Goal: Transaction & Acquisition: Purchase product/service

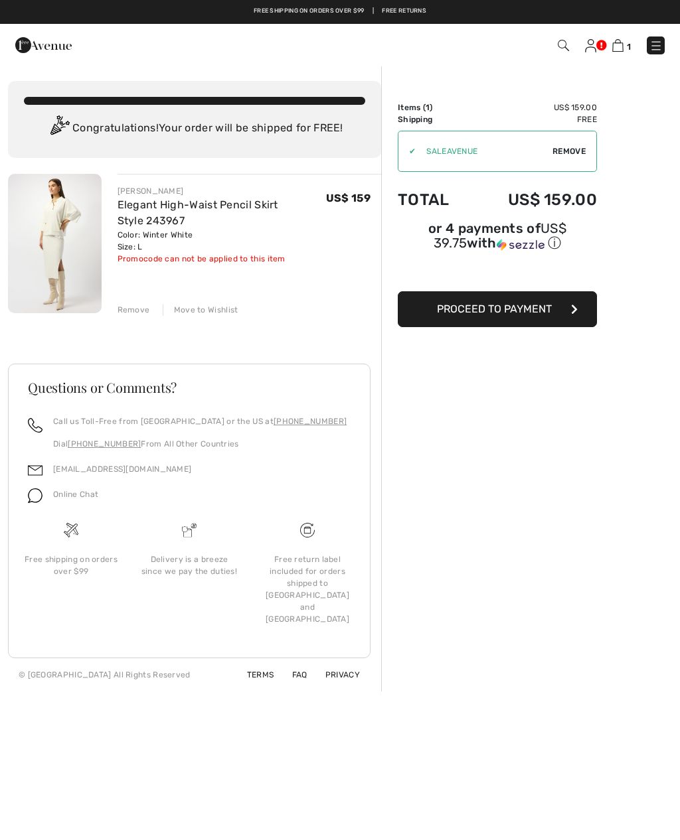
click at [571, 156] on span "Remove" at bounding box center [568, 151] width 33 height 12
click at [539, 319] on button "Proceed to Payment" at bounding box center [497, 309] width 199 height 36
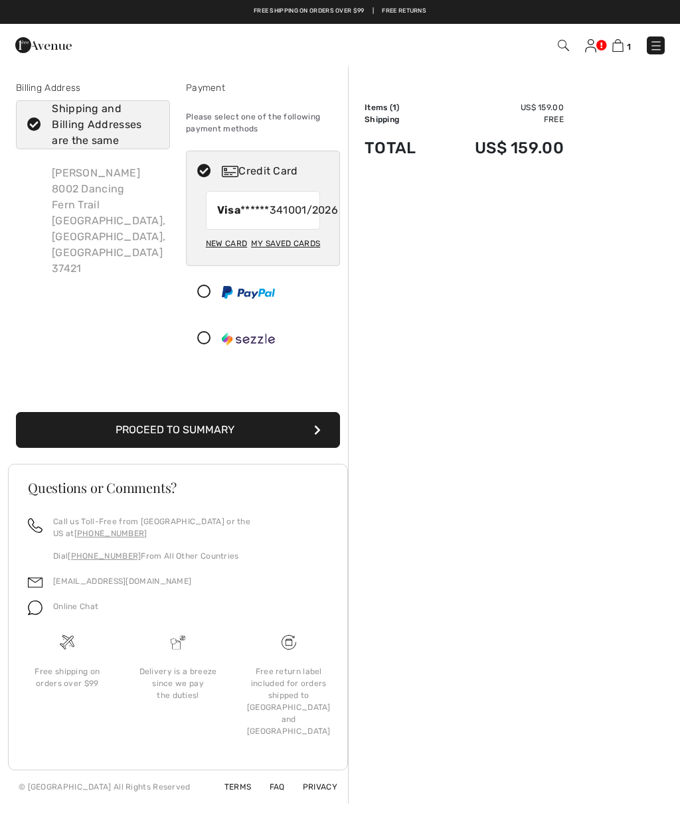
click at [238, 443] on button "Proceed to Summary" at bounding box center [178, 430] width 324 height 36
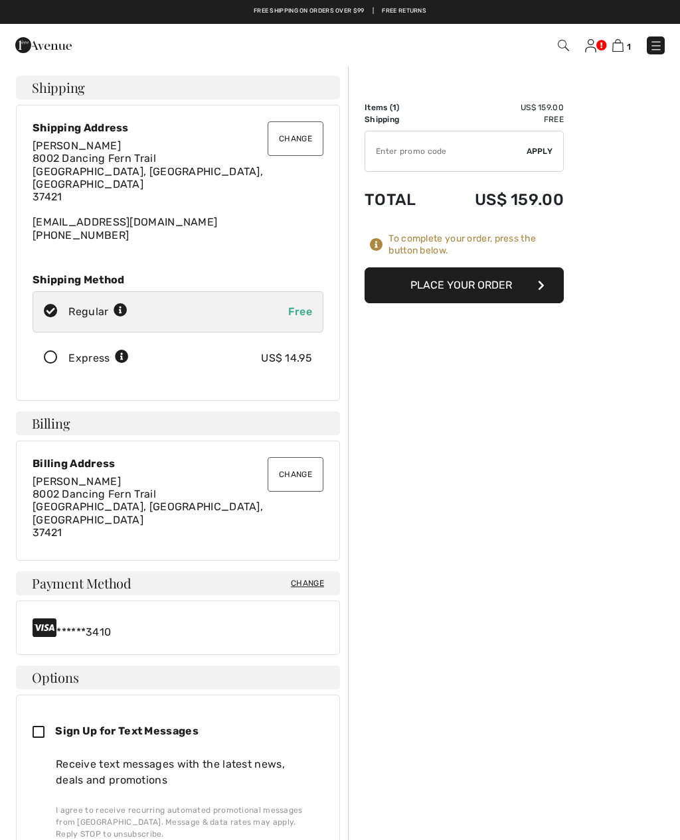
click at [486, 288] on button "Place Your Order" at bounding box center [463, 285] width 199 height 36
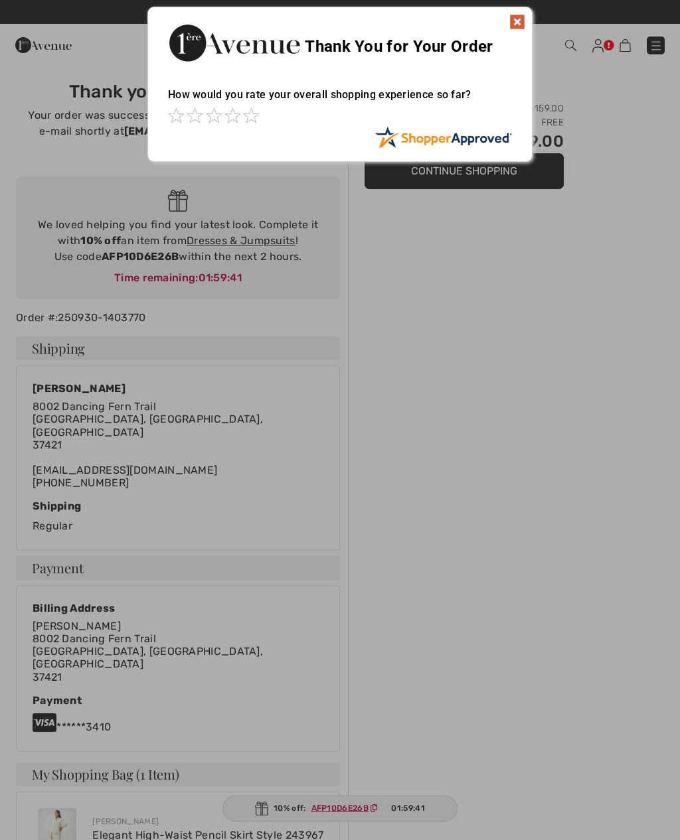
click at [507, 29] on div "Thank You for Your Order" at bounding box center [340, 41] width 384 height 68
click at [522, 23] on img at bounding box center [517, 22] width 16 height 16
